Goal: Find specific page/section: Find specific page/section

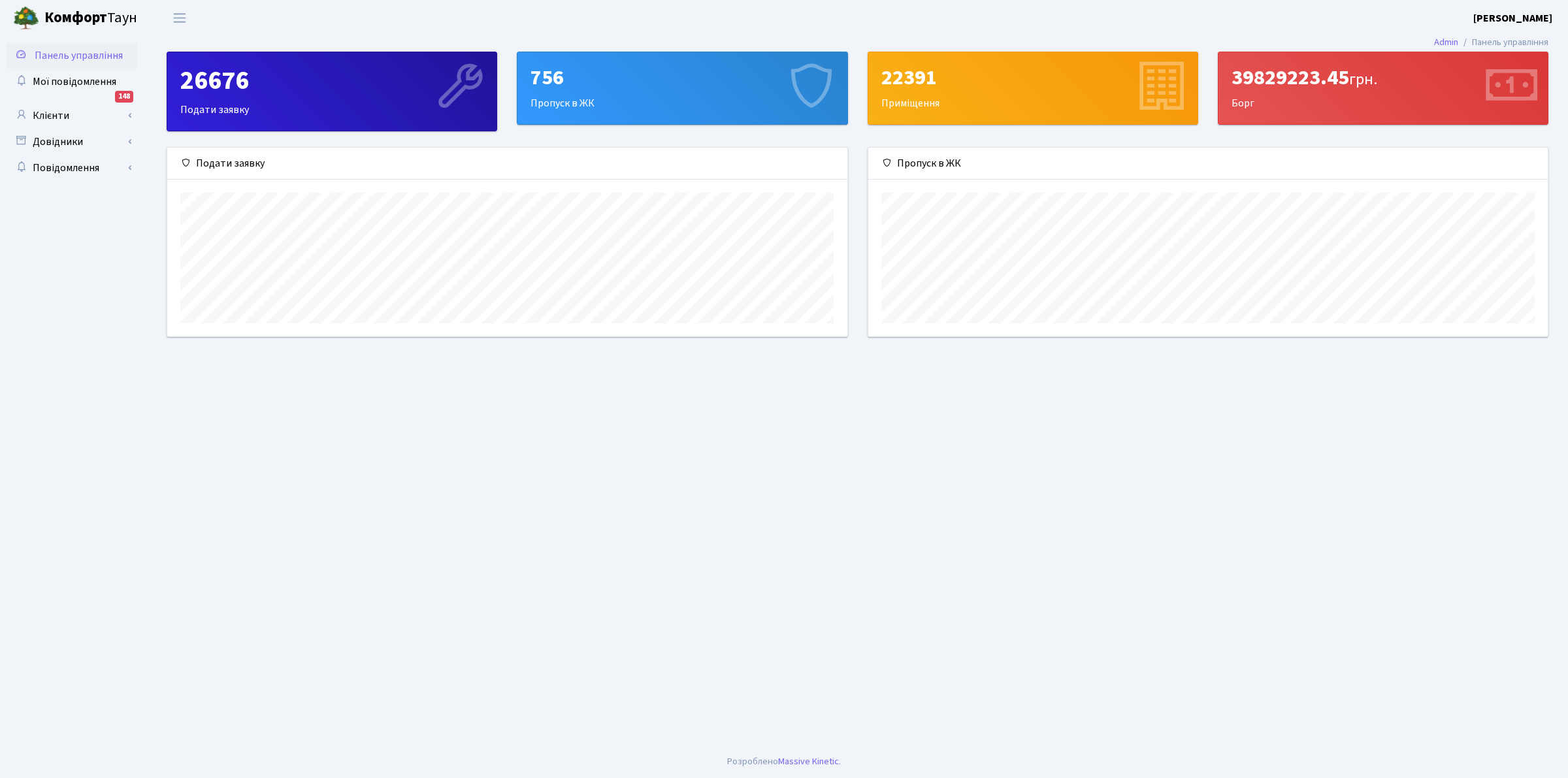
scroll to position [189, 679]
click at [42, 119] on link "Клієнти" at bounding box center [72, 115] width 130 height 26
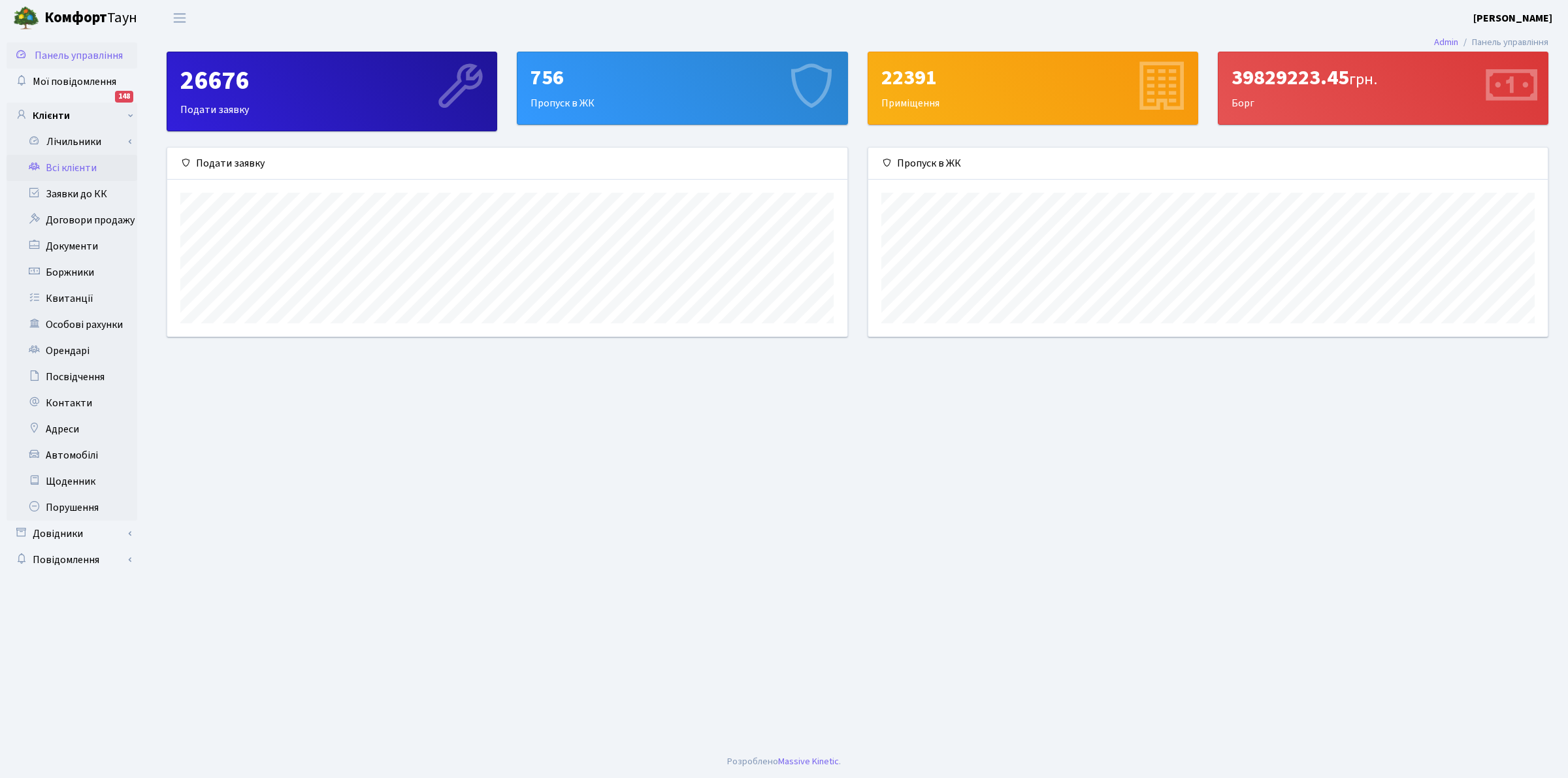
click at [66, 164] on link "Всі клієнти" at bounding box center [72, 168] width 130 height 26
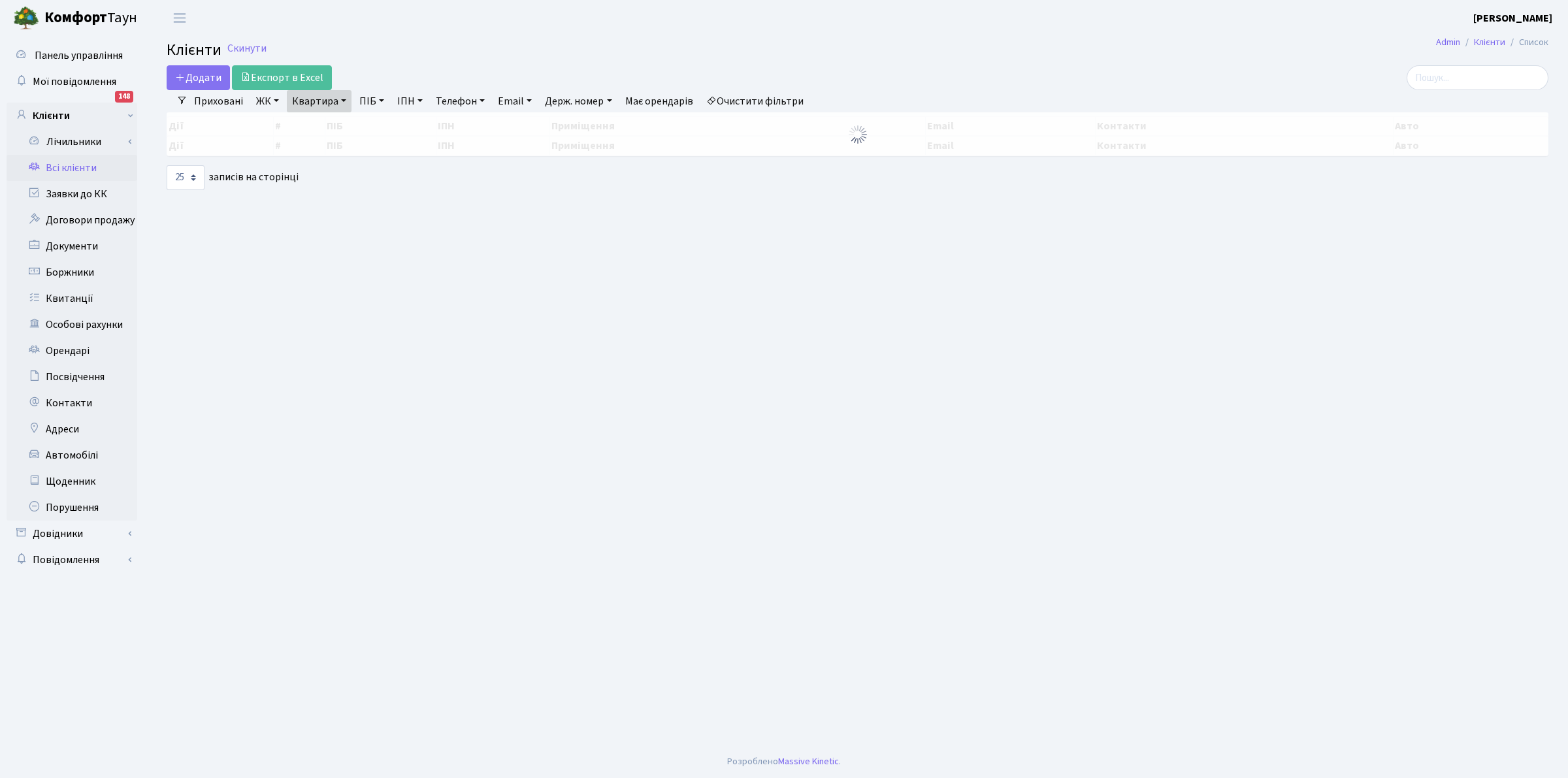
select select "25"
